Goal: Find specific page/section: Find specific page/section

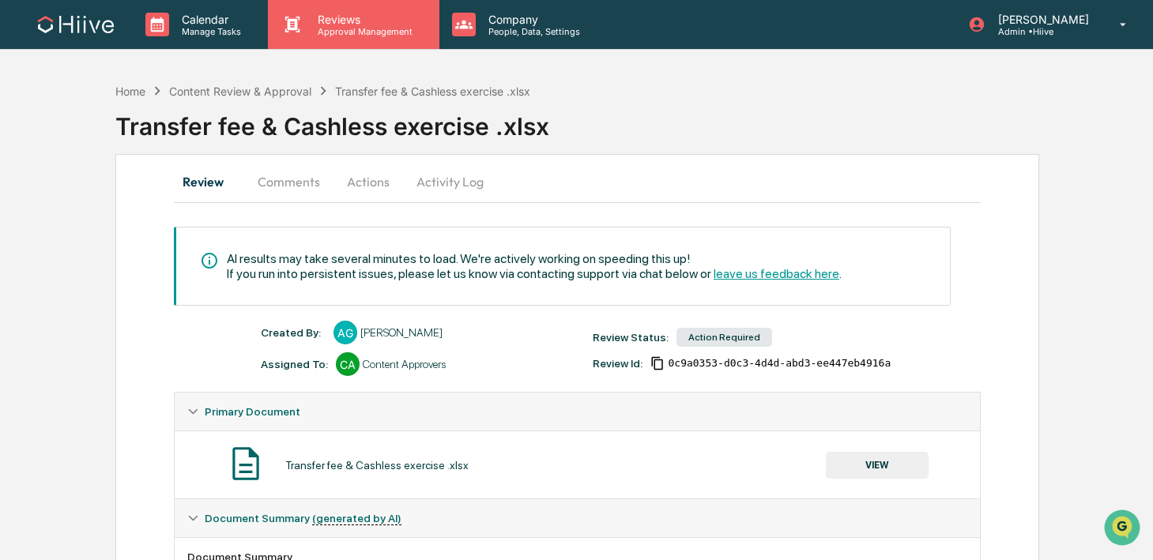
click at [378, 42] on div "Reviews Approval Management" at bounding box center [353, 24] width 171 height 49
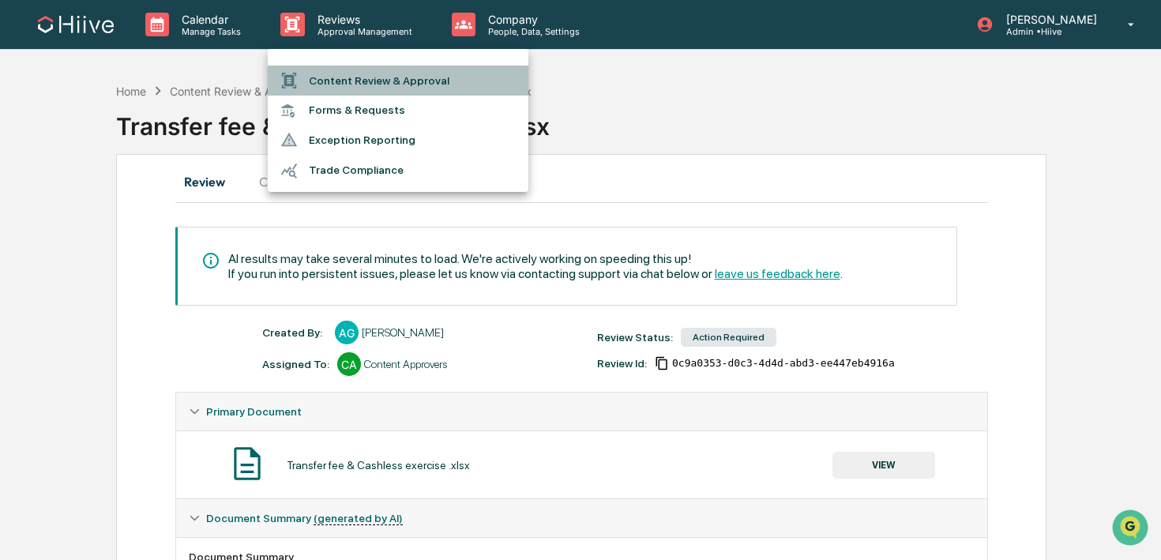
click at [386, 73] on li "Content Review & Approval" at bounding box center [398, 81] width 261 height 30
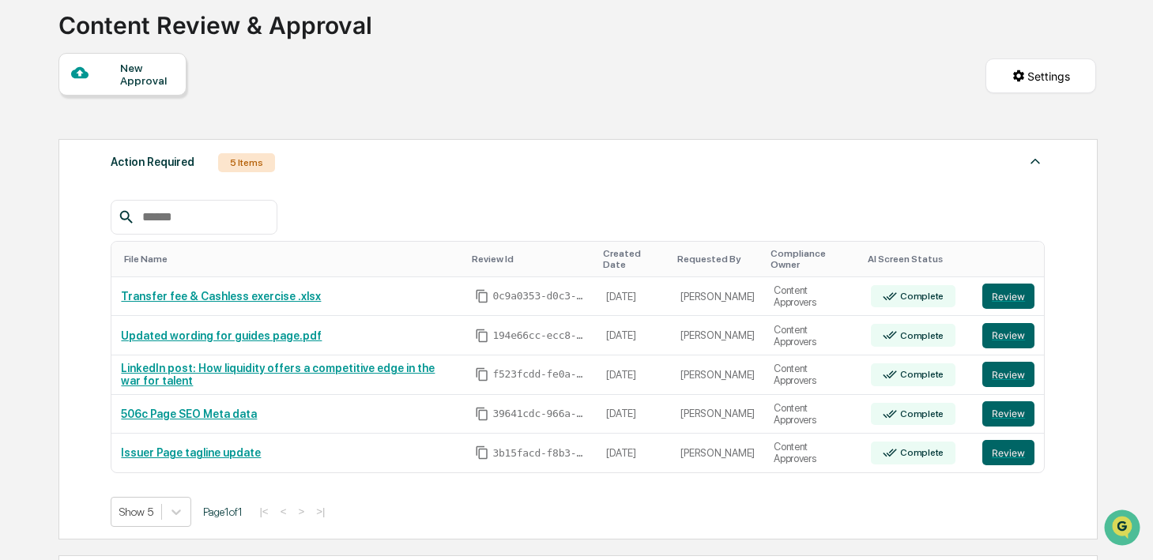
scroll to position [105, 0]
